Goal: Navigation & Orientation: Understand site structure

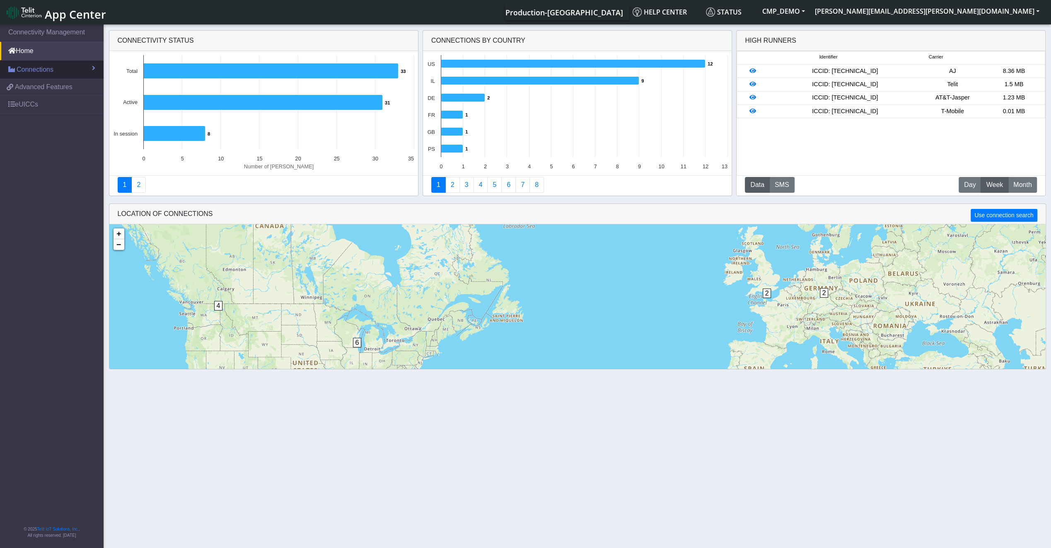
click at [34, 74] on link "Connections" at bounding box center [52, 70] width 104 height 18
click at [32, 88] on link "List" at bounding box center [52, 87] width 104 height 17
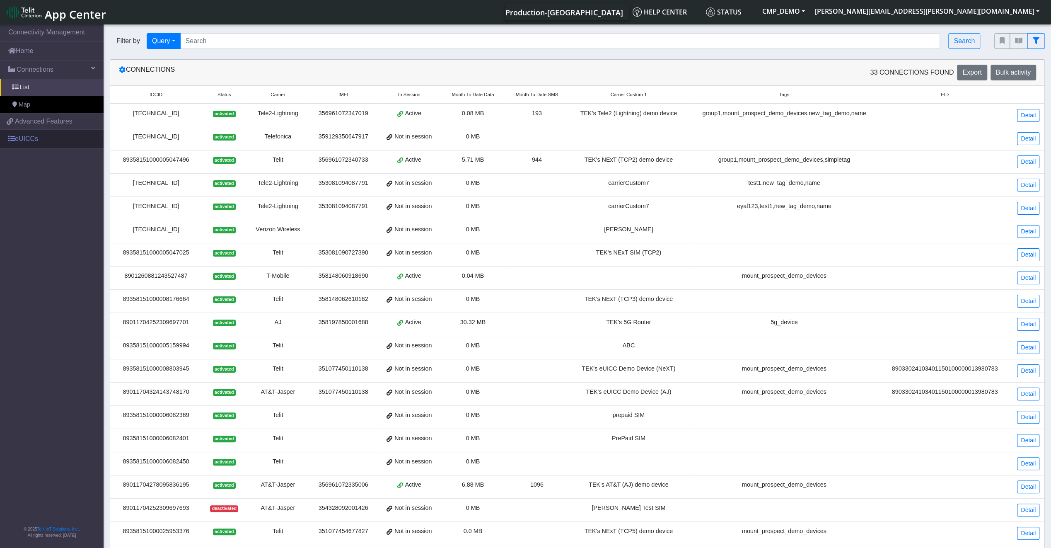
click at [39, 133] on link "eUICCs" at bounding box center [52, 139] width 104 height 18
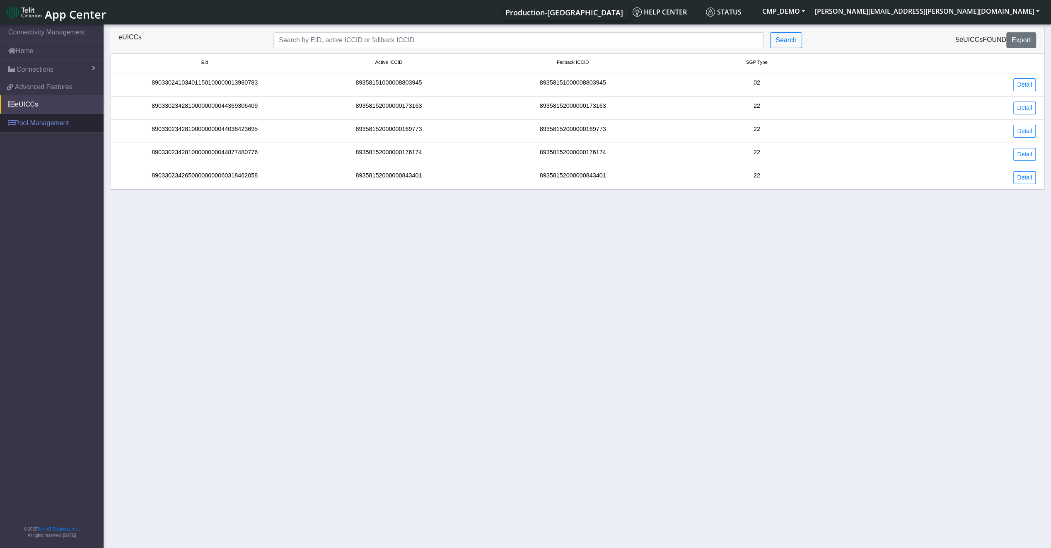
click at [18, 121] on link "Pool Management" at bounding box center [52, 123] width 104 height 18
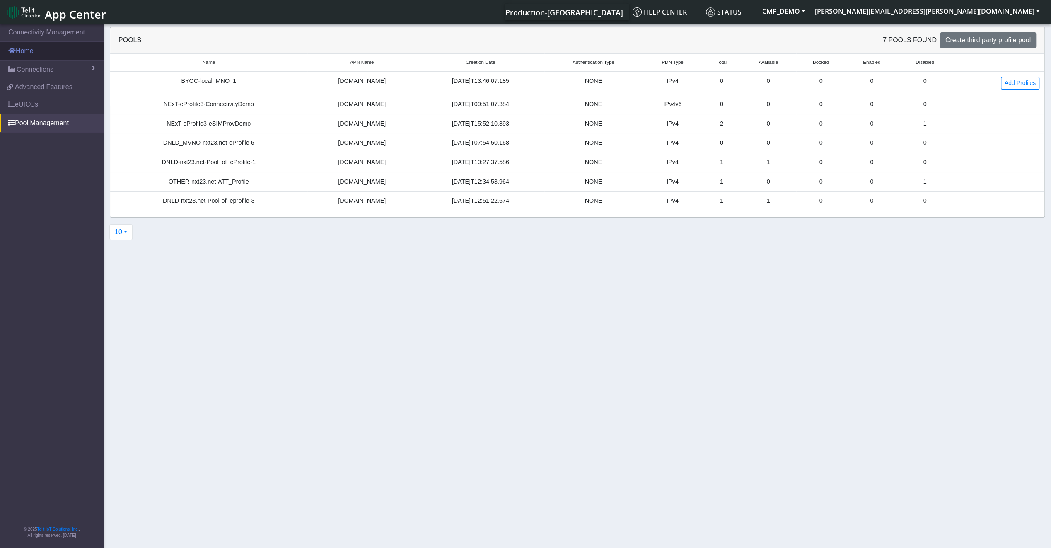
click at [30, 55] on link "Home" at bounding box center [52, 51] width 104 height 18
